Goal: Task Accomplishment & Management: Manage account settings

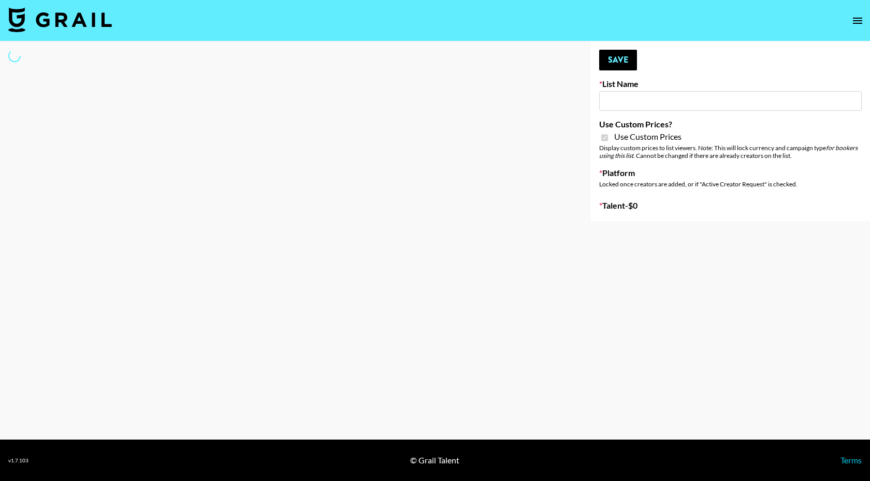
type input "E-Com IG"
checkbox input "true"
select select "Brand"
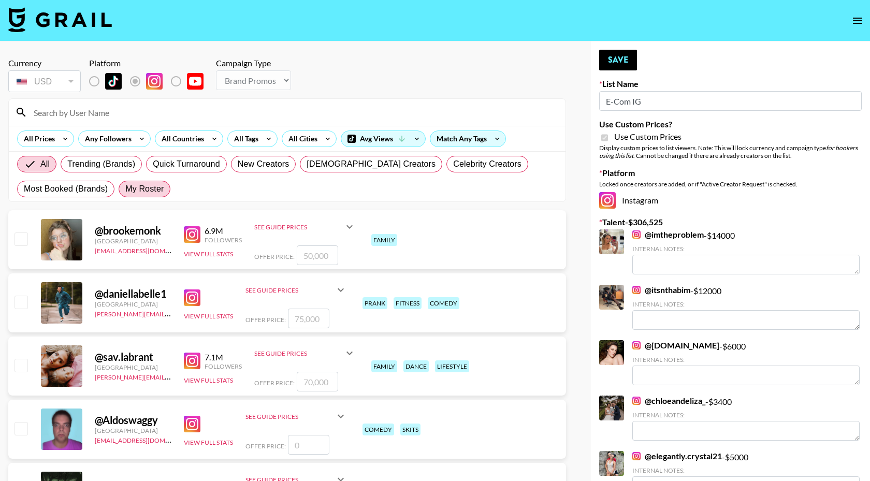
click at [142, 187] on span "My Roster" at bounding box center [144, 189] width 38 height 12
click at [125, 189] on input "My Roster" at bounding box center [125, 189] width 0 height 0
radio input "true"
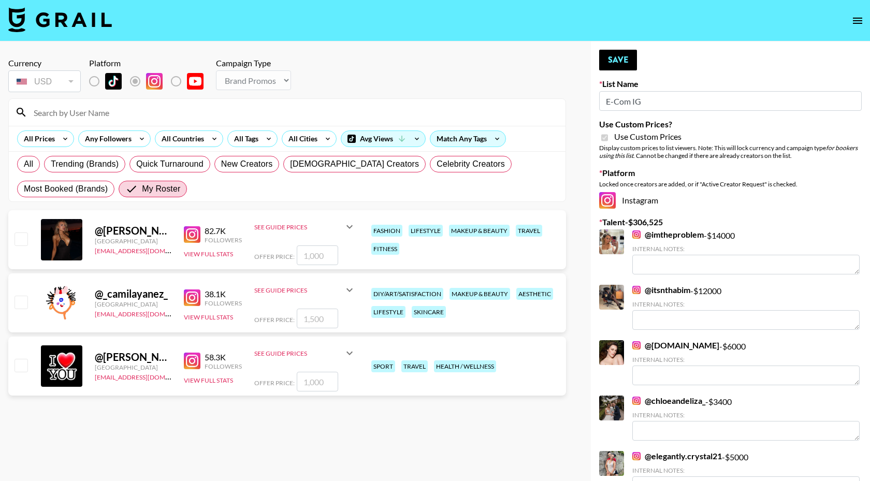
click at [20, 305] on input "checkbox" at bounding box center [21, 302] width 12 height 12
checkbox input "true"
type input "1500"
click at [23, 234] on input "checkbox" at bounding box center [21, 239] width 12 height 12
checkbox input "true"
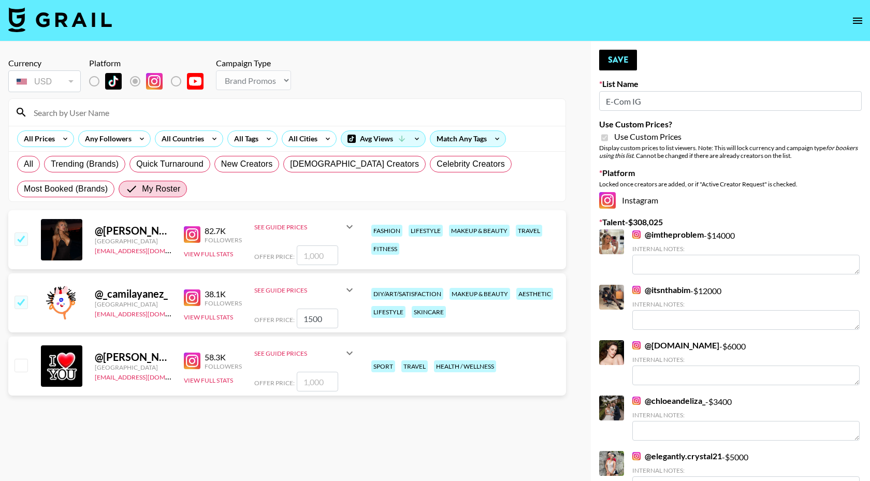
type input "1000"
click at [325, 322] on input "1500" at bounding box center [317, 319] width 41 height 20
type input "100"
click at [312, 256] on input "1000" at bounding box center [317, 255] width 41 height 20
type input "1200"
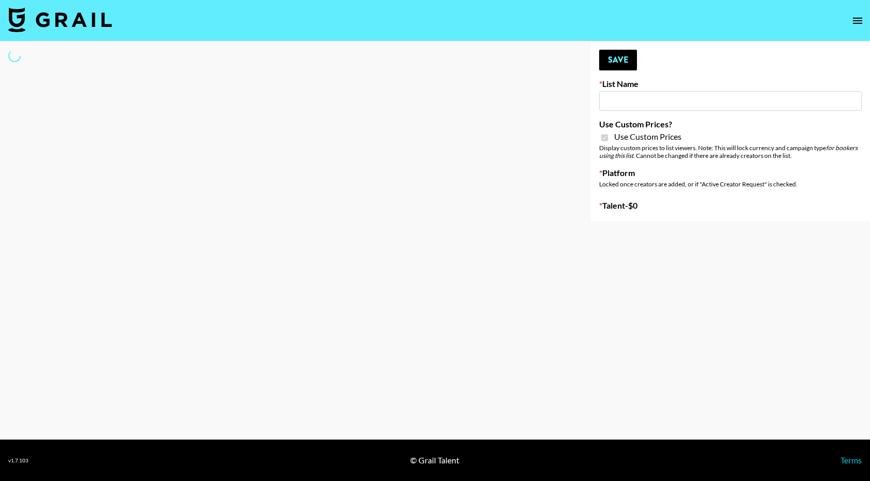
select select "Brand"
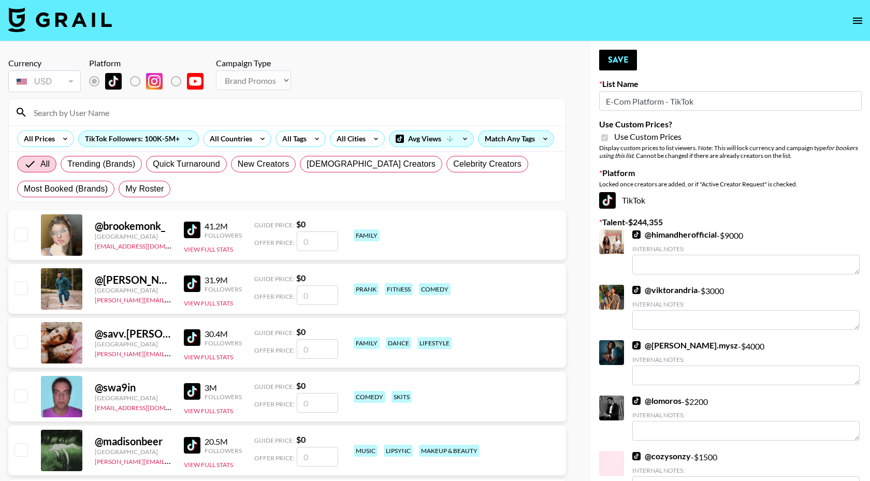
type input "E-Com Platform - TikTok"
checkbox input "true"
click at [150, 188] on span "My Roster" at bounding box center [144, 189] width 38 height 12
click at [125, 189] on input "My Roster" at bounding box center [125, 189] width 0 height 0
radio input "true"
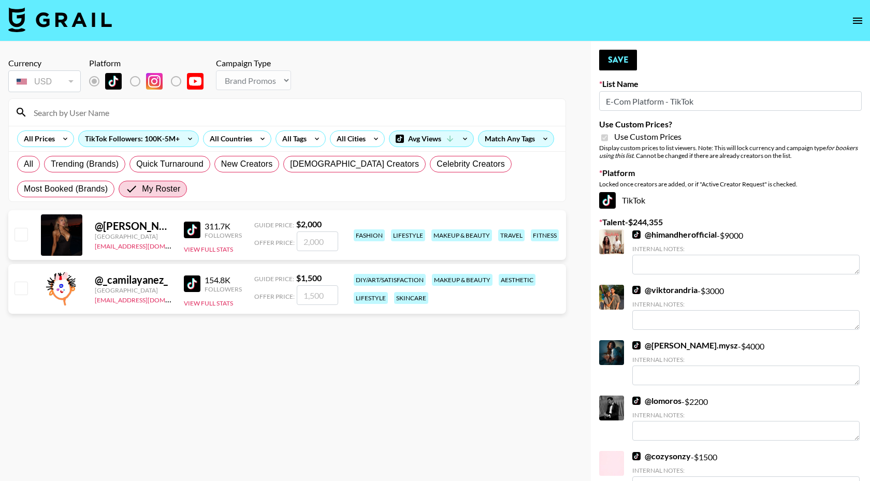
click at [23, 288] on input "checkbox" at bounding box center [21, 288] width 12 height 12
checkbox input "true"
type input "1500"
click at [21, 240] on input "checkbox" at bounding box center [21, 234] width 12 height 12
checkbox input "true"
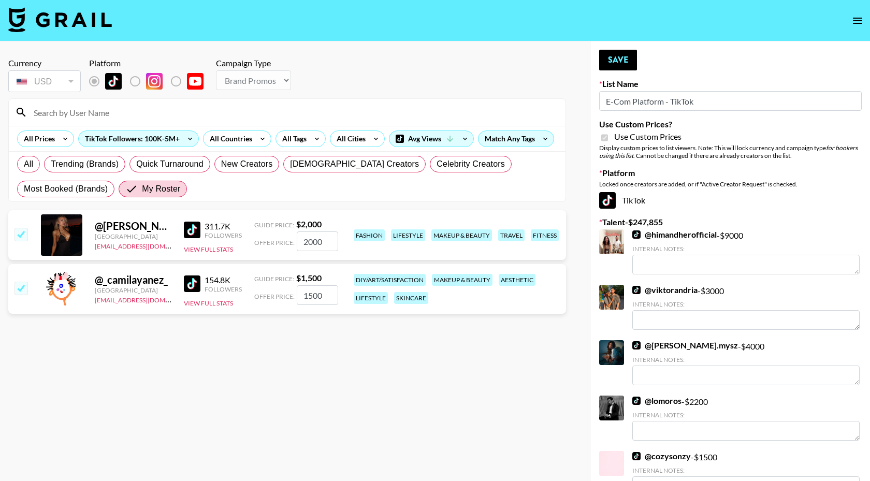
click at [315, 245] on input "2000" at bounding box center [317, 242] width 41 height 20
type input "2700"
click at [308, 303] on input "1500" at bounding box center [317, 295] width 41 height 20
click at [314, 297] on input "1500" at bounding box center [317, 295] width 41 height 20
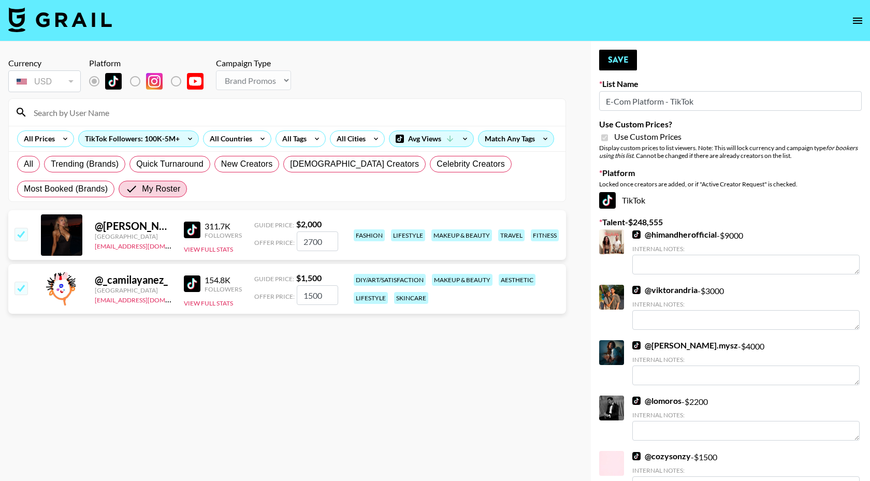
click at [314, 297] on input "1500" at bounding box center [317, 295] width 41 height 20
click at [309, 297] on input "2200" at bounding box center [317, 295] width 41 height 20
type input "2500"
click at [314, 242] on input "2700" at bounding box center [317, 242] width 41 height 20
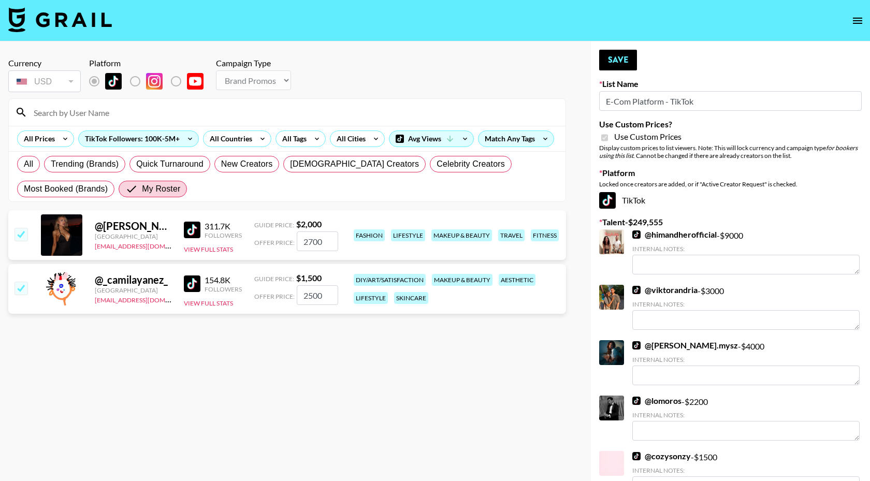
click at [314, 242] on input "2700" at bounding box center [317, 242] width 41 height 20
type input "3000"
click at [617, 56] on button "Save" at bounding box center [618, 60] width 38 height 21
radio input "true"
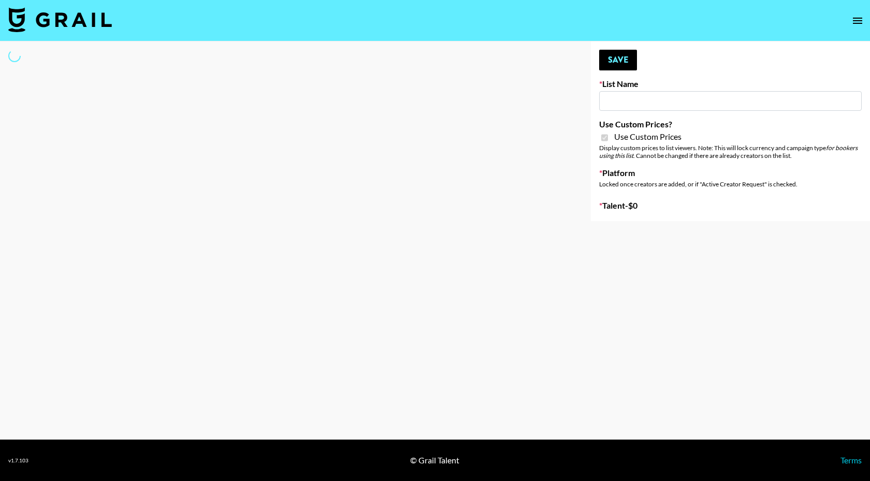
type input "[PERSON_NAME] - Relatable ([DATE])"
checkbox input "true"
select select "Brand"
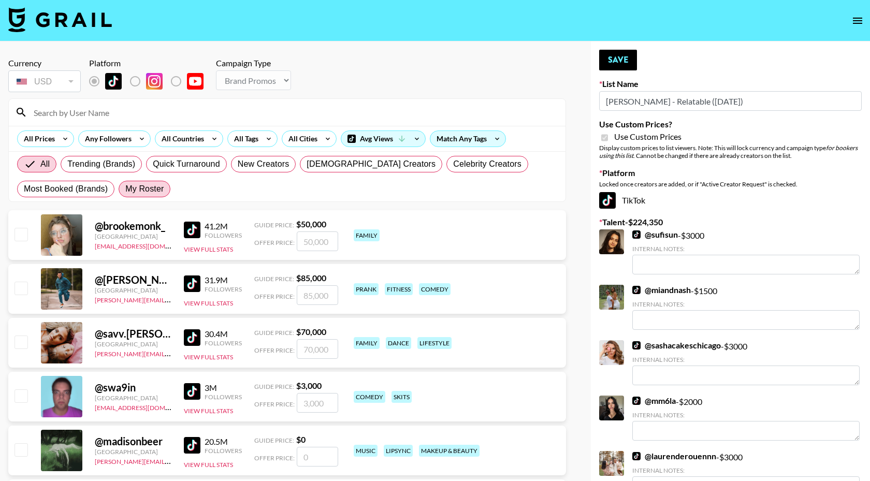
click at [142, 187] on span "My Roster" at bounding box center [144, 189] width 38 height 12
click at [125, 189] on input "My Roster" at bounding box center [125, 189] width 0 height 0
radio input "true"
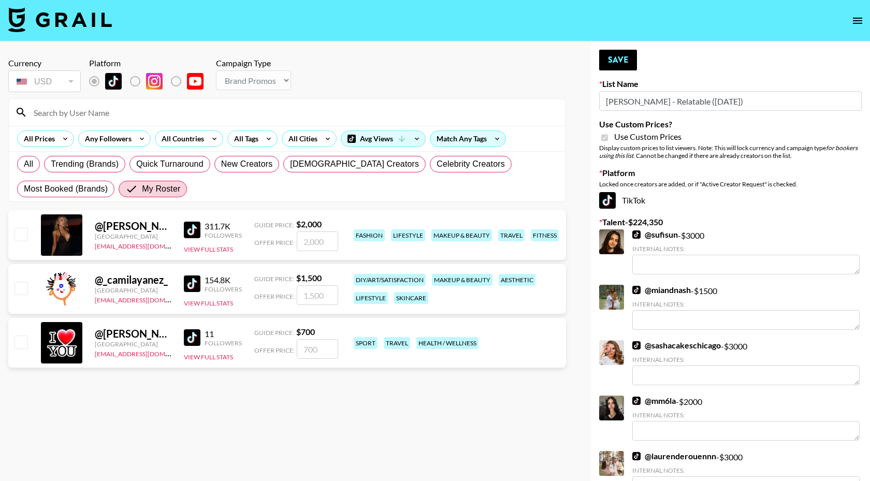
click at [20, 343] on input "checkbox" at bounding box center [21, 342] width 12 height 12
checkbox input "true"
click at [320, 349] on input "700" at bounding box center [317, 349] width 41 height 20
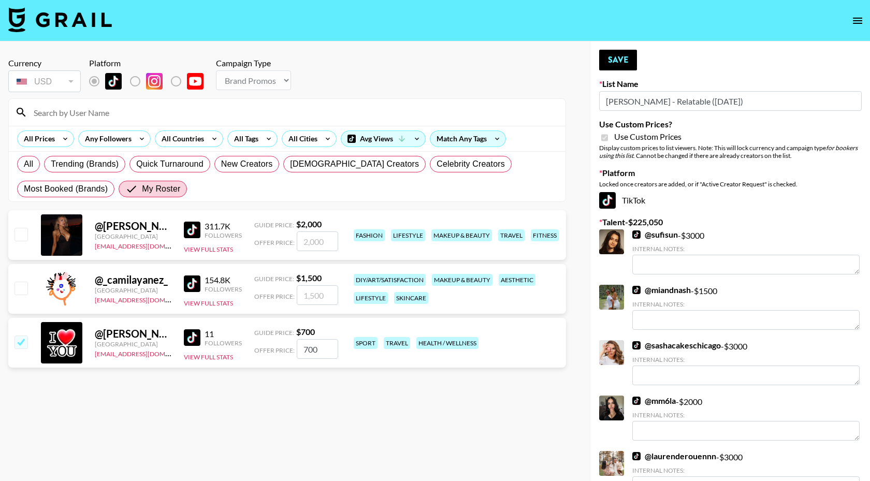
click at [320, 349] on input "700" at bounding box center [317, 349] width 41 height 20
click at [313, 349] on input "700" at bounding box center [317, 349] width 41 height 20
type input "1200"
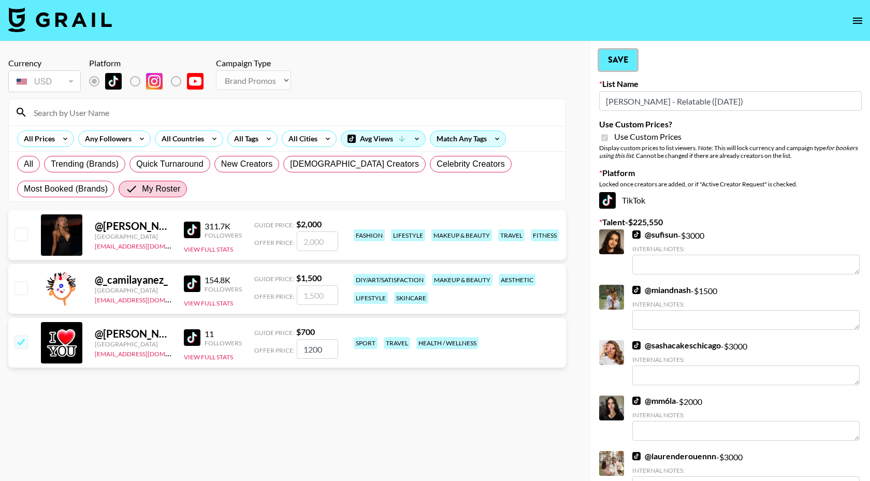
click at [621, 62] on button "Save" at bounding box center [618, 60] width 38 height 21
